Goal: Information Seeking & Learning: Learn about a topic

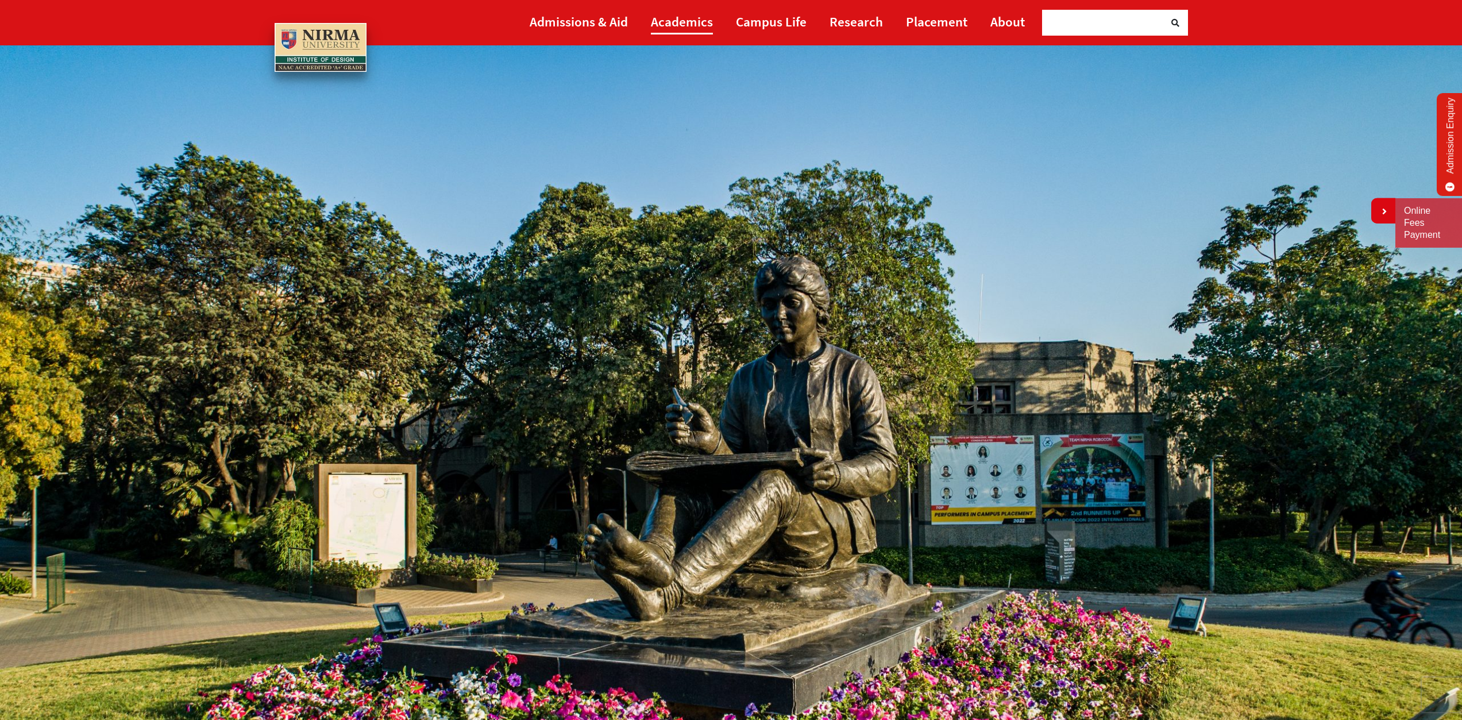
click at [676, 26] on link "Academics" at bounding box center [682, 22] width 62 height 26
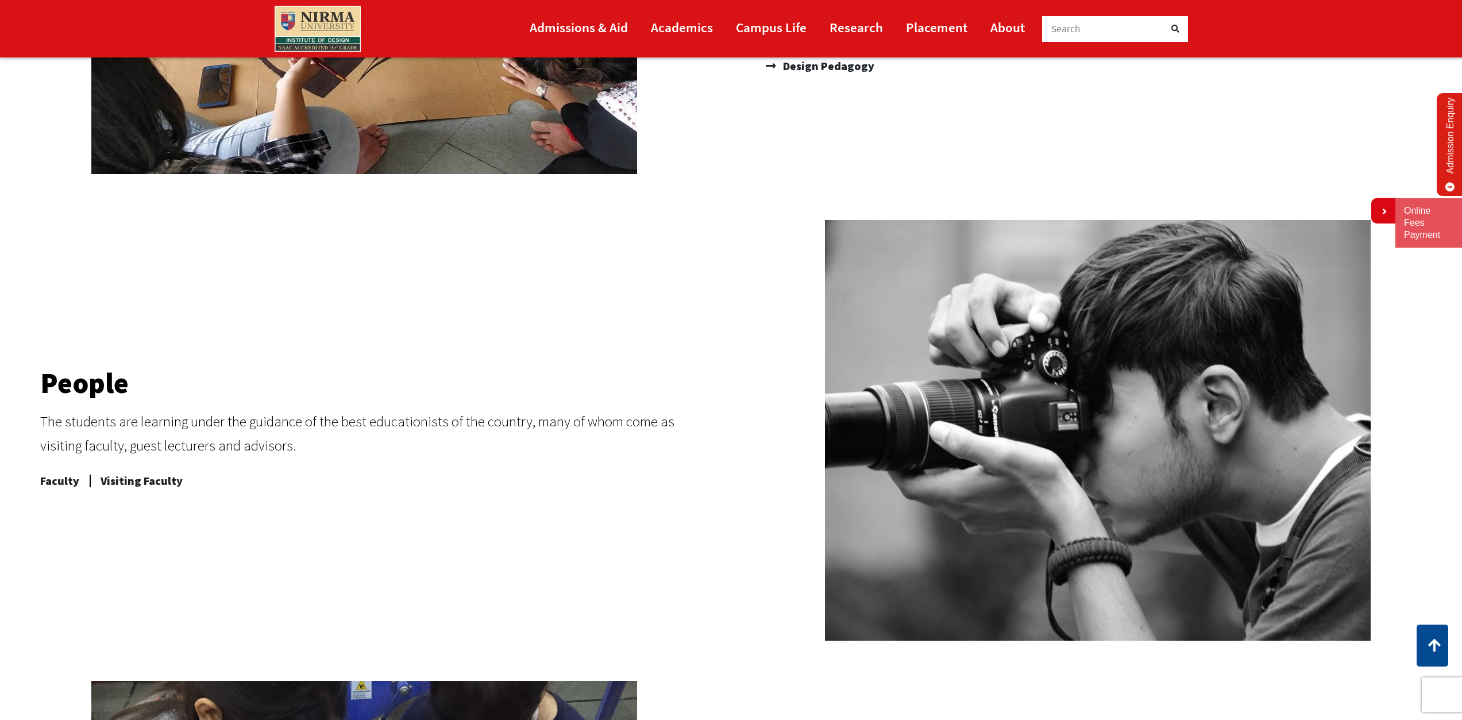
scroll to position [230, 0]
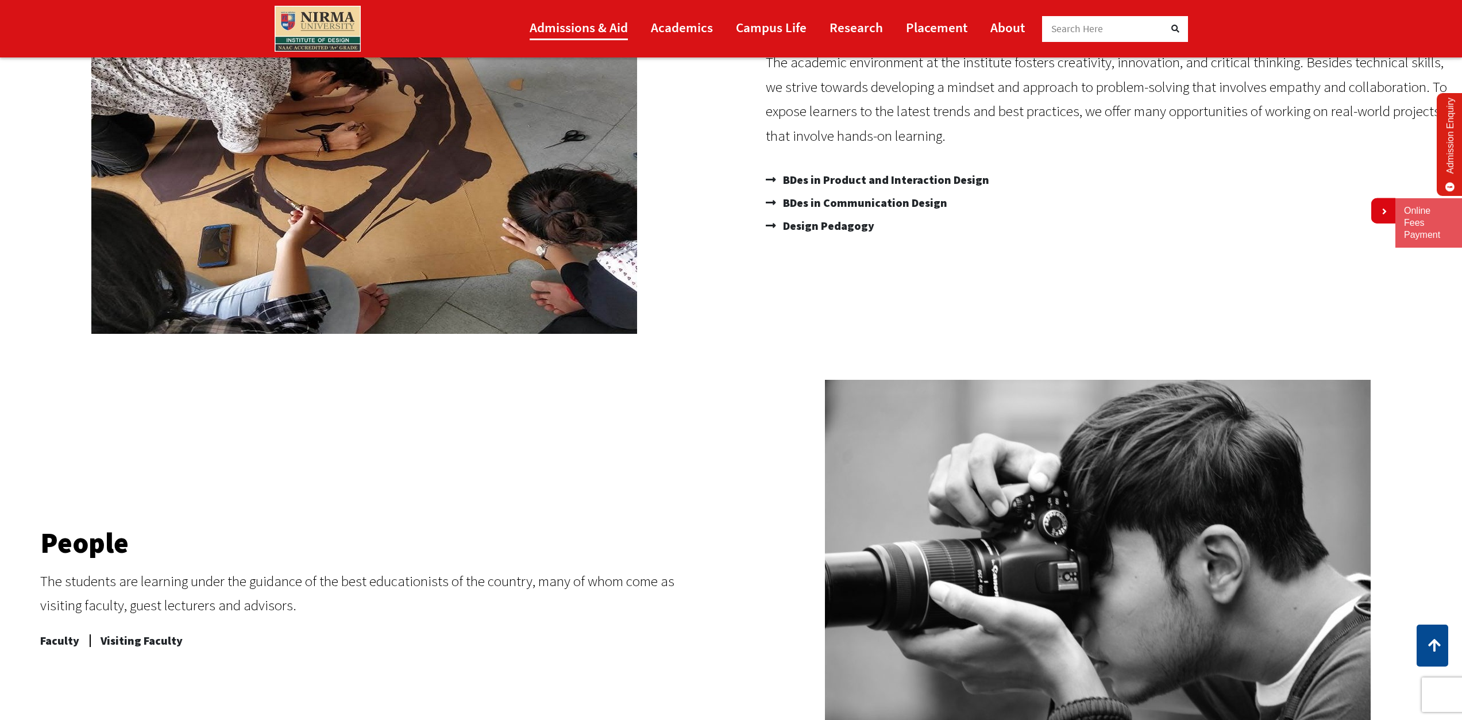
click at [579, 29] on link "Admissions & Aid" at bounding box center [579, 27] width 98 height 26
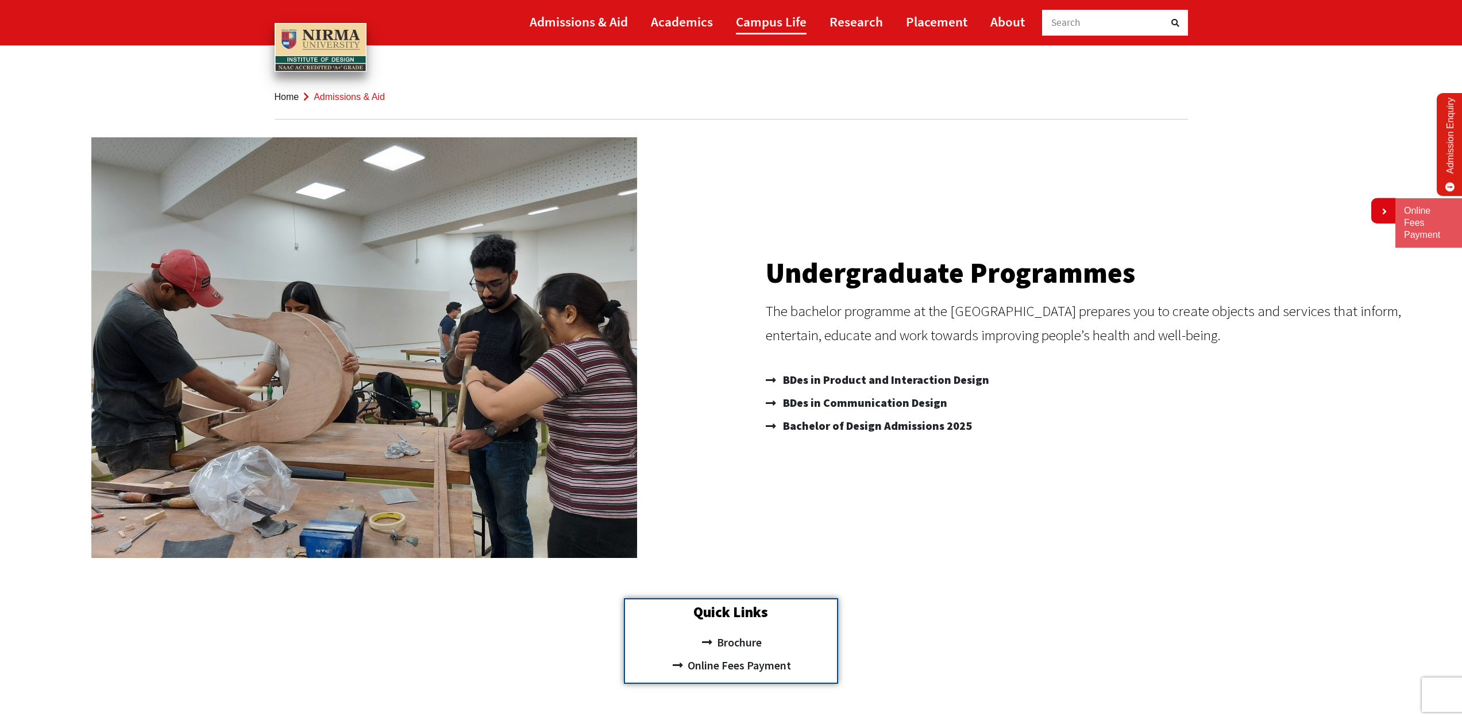
click at [790, 21] on link "Campus Life" at bounding box center [771, 22] width 71 height 26
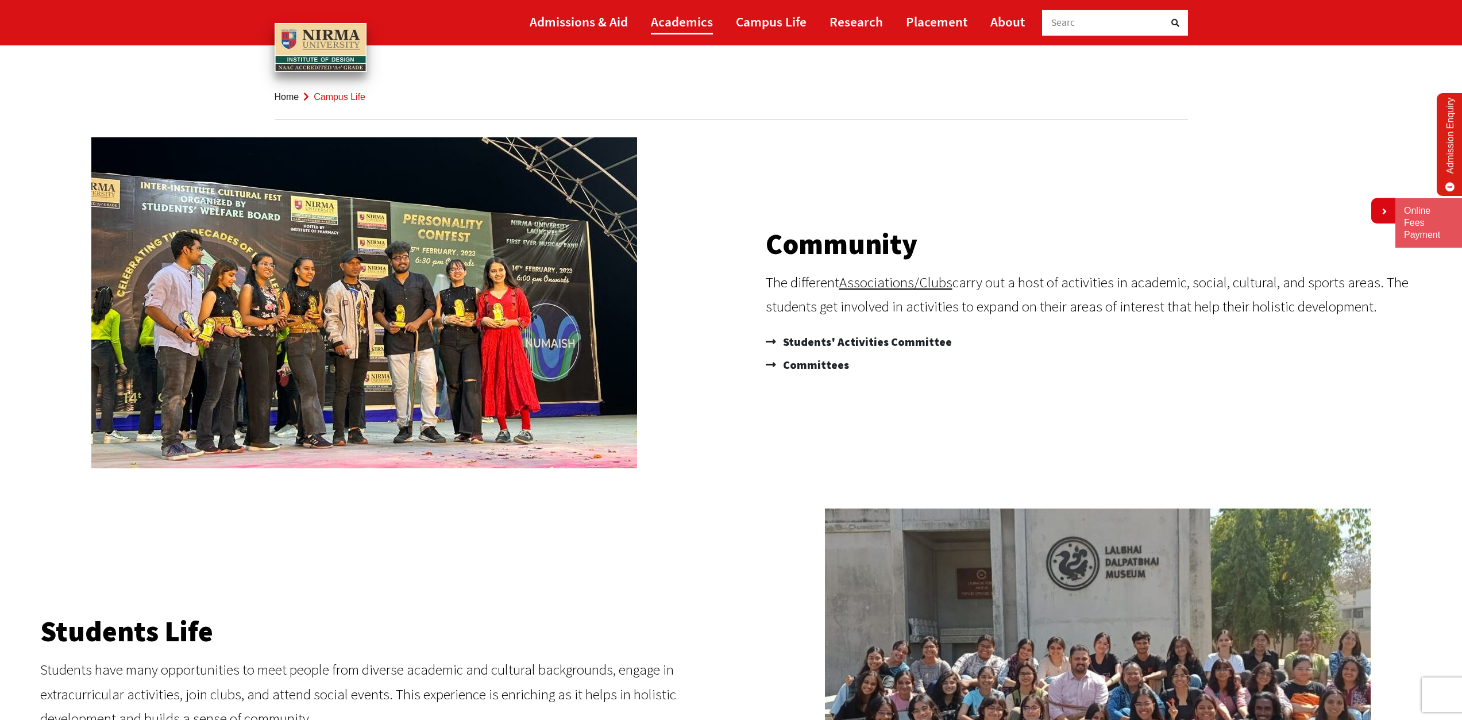
click at [680, 21] on link "Academics" at bounding box center [682, 22] width 62 height 26
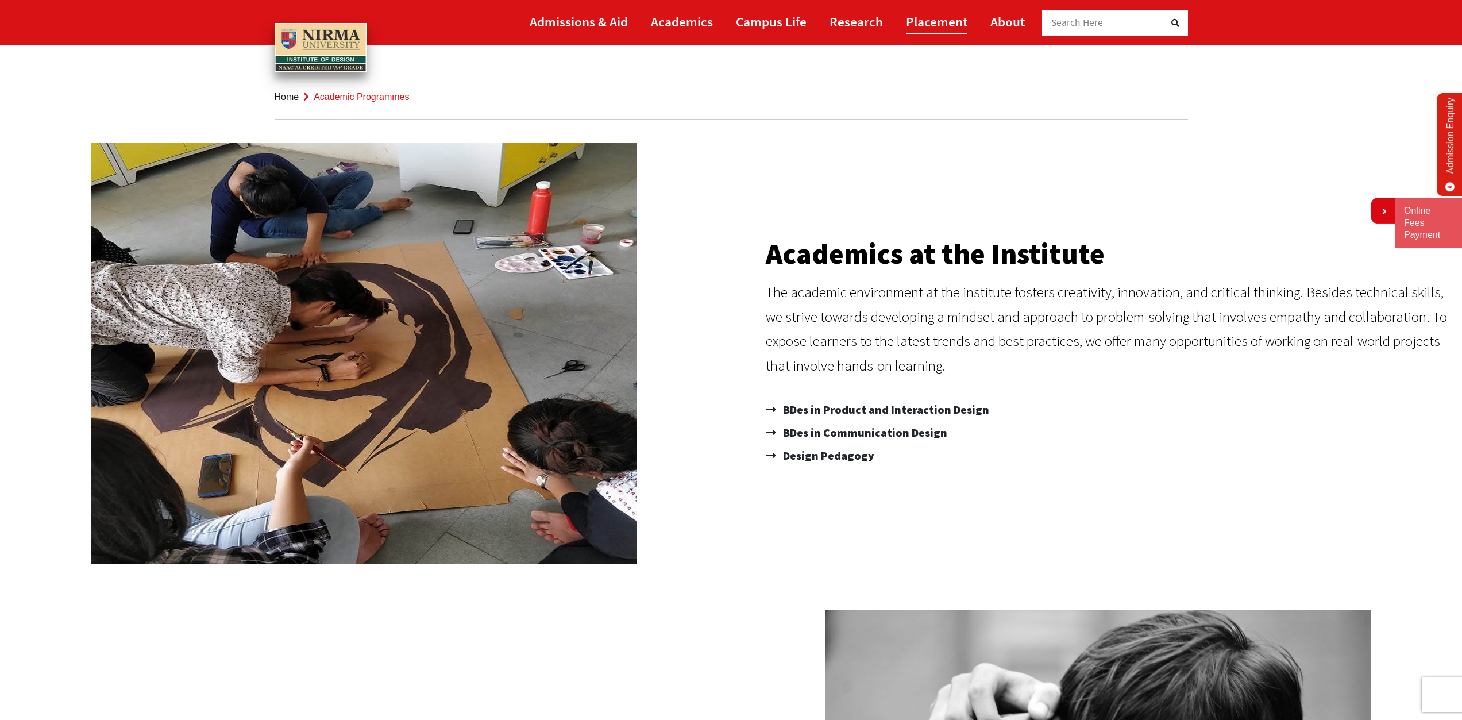
click at [934, 21] on link "Placement" at bounding box center [936, 22] width 61 height 26
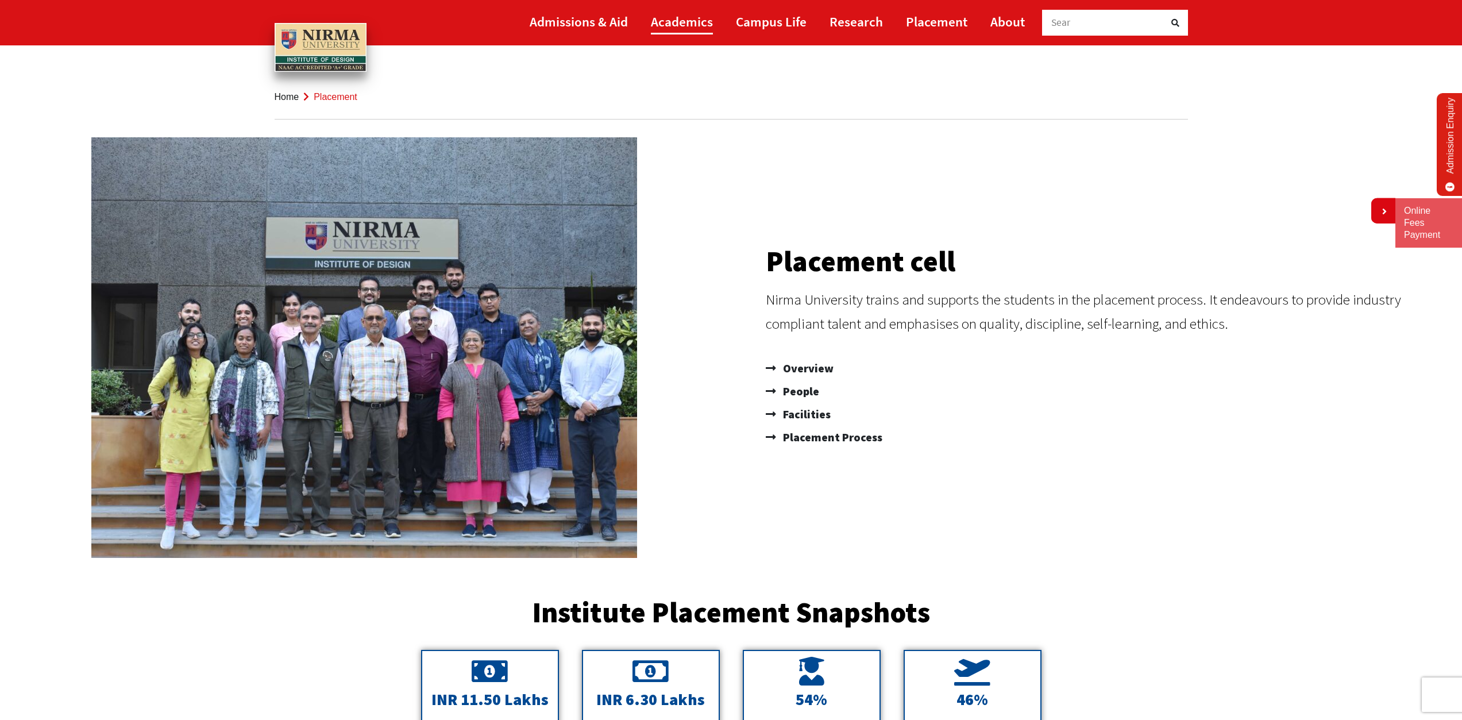
click at [688, 22] on link "Academics" at bounding box center [682, 22] width 62 height 26
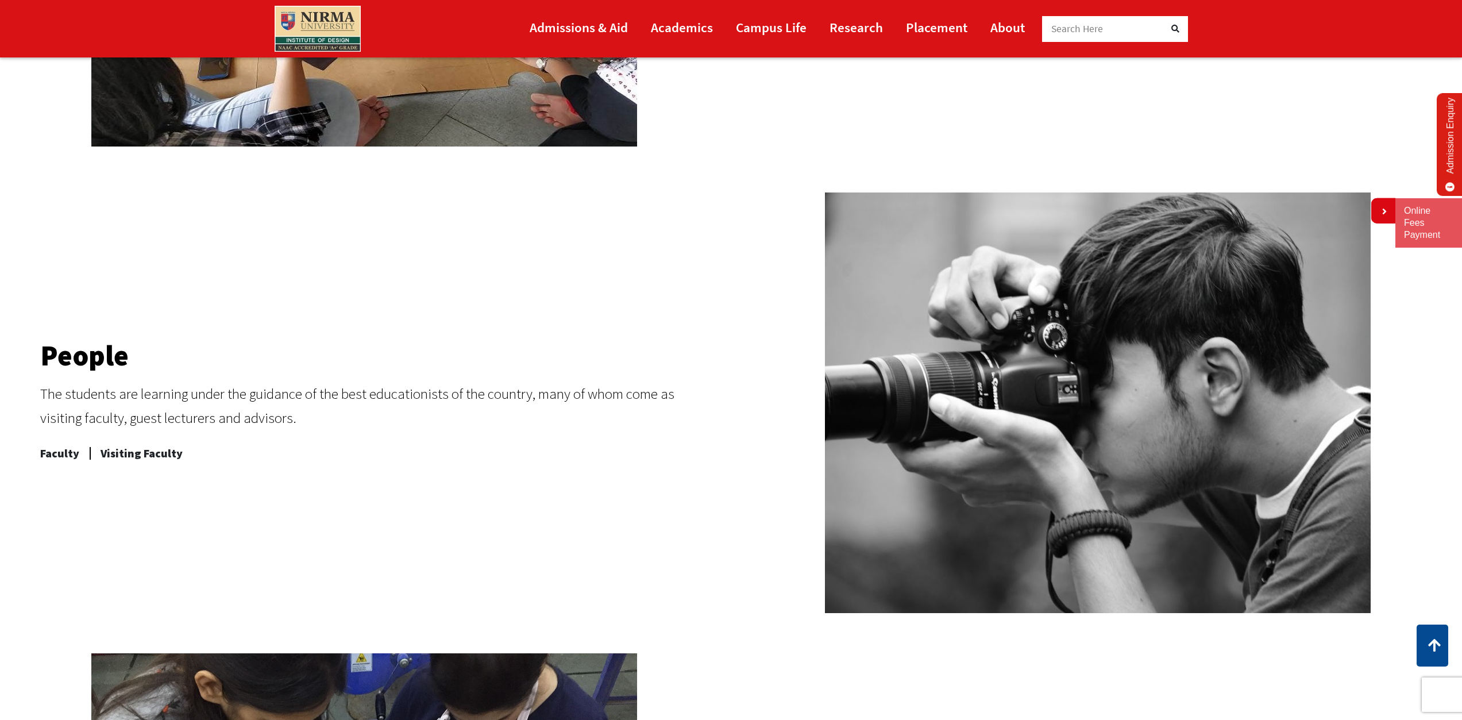
scroll to position [287, 0]
